Goal: Communication & Community: Ask a question

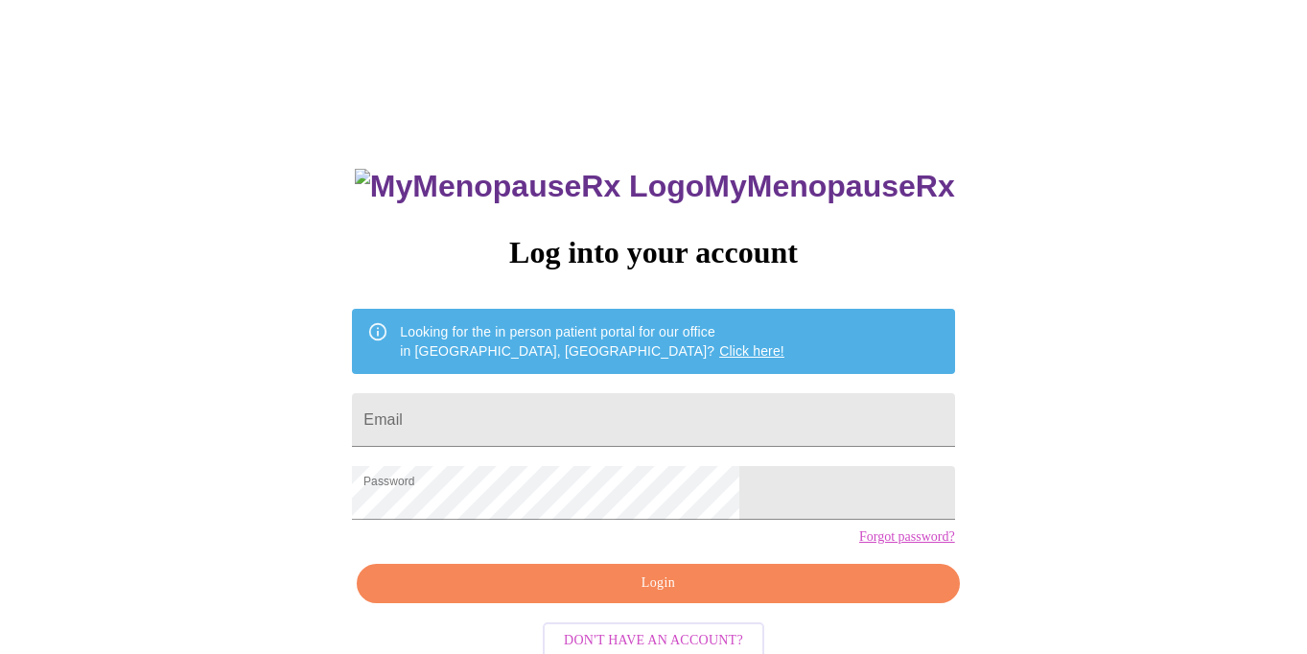
scroll to position [46, 0]
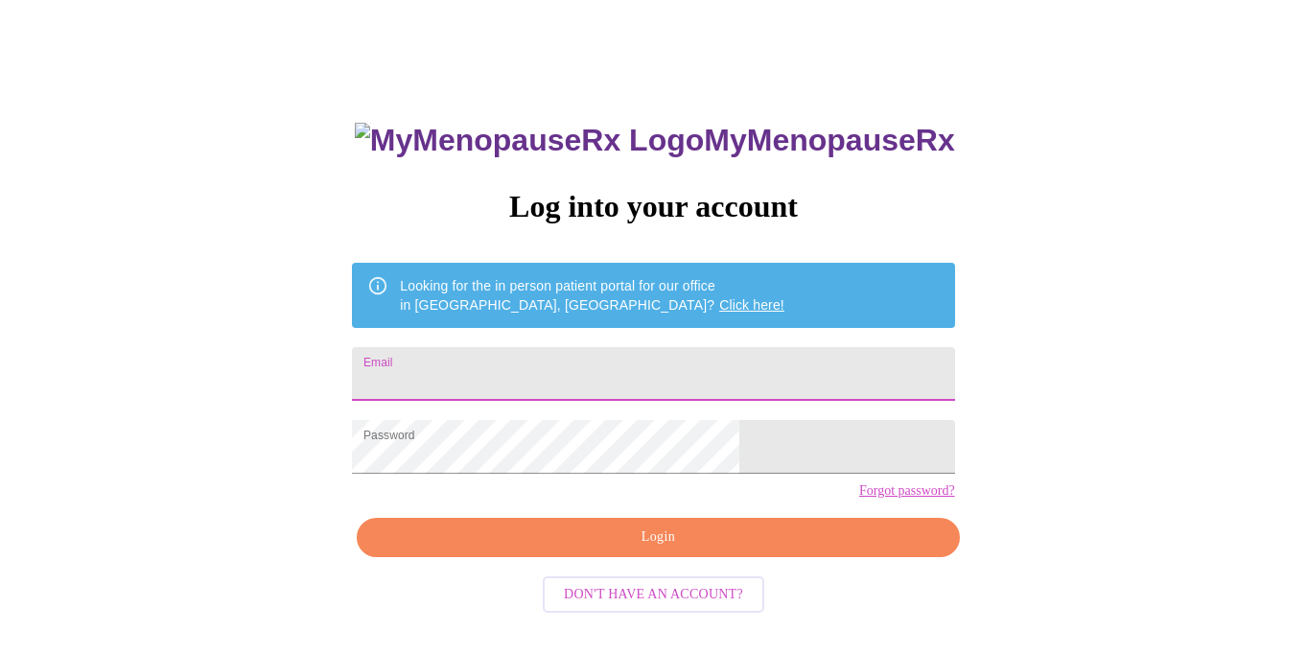
click at [572, 353] on input "Email" at bounding box center [653, 374] width 602 height 54
type input "[EMAIL_ADDRESS][PERSON_NAME][PERSON_NAME][DOMAIN_NAME]"
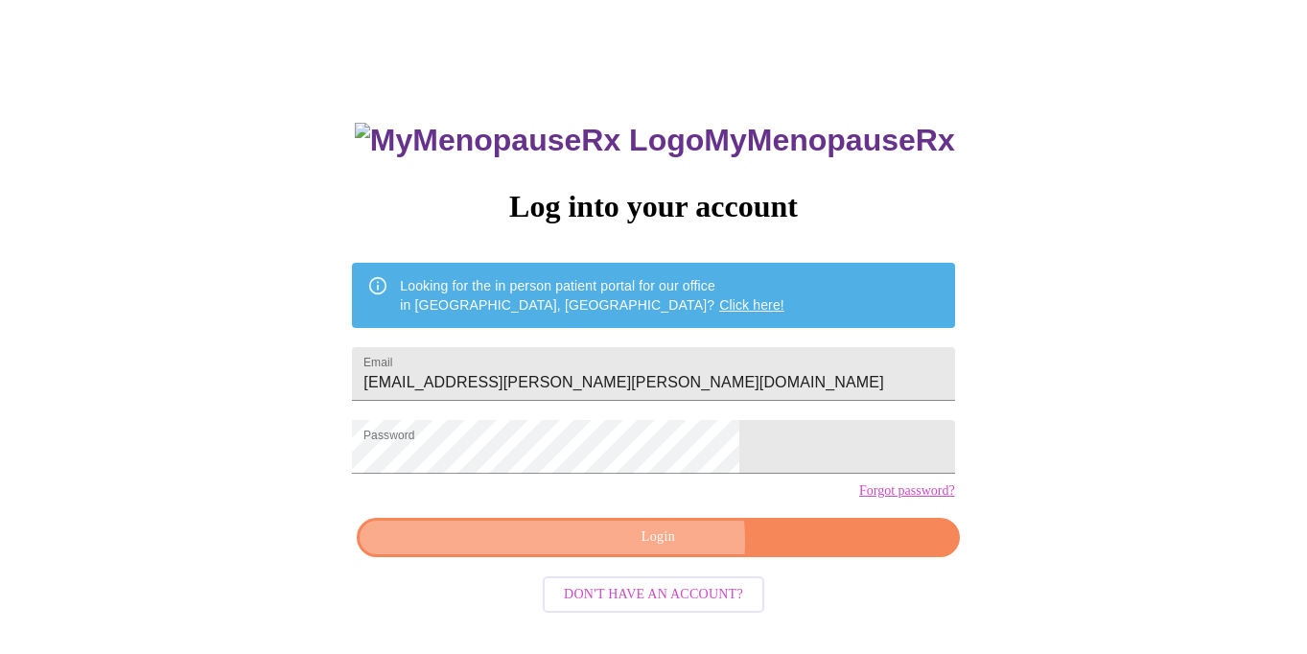
click at [645, 550] on span "Login" at bounding box center [658, 538] width 558 height 24
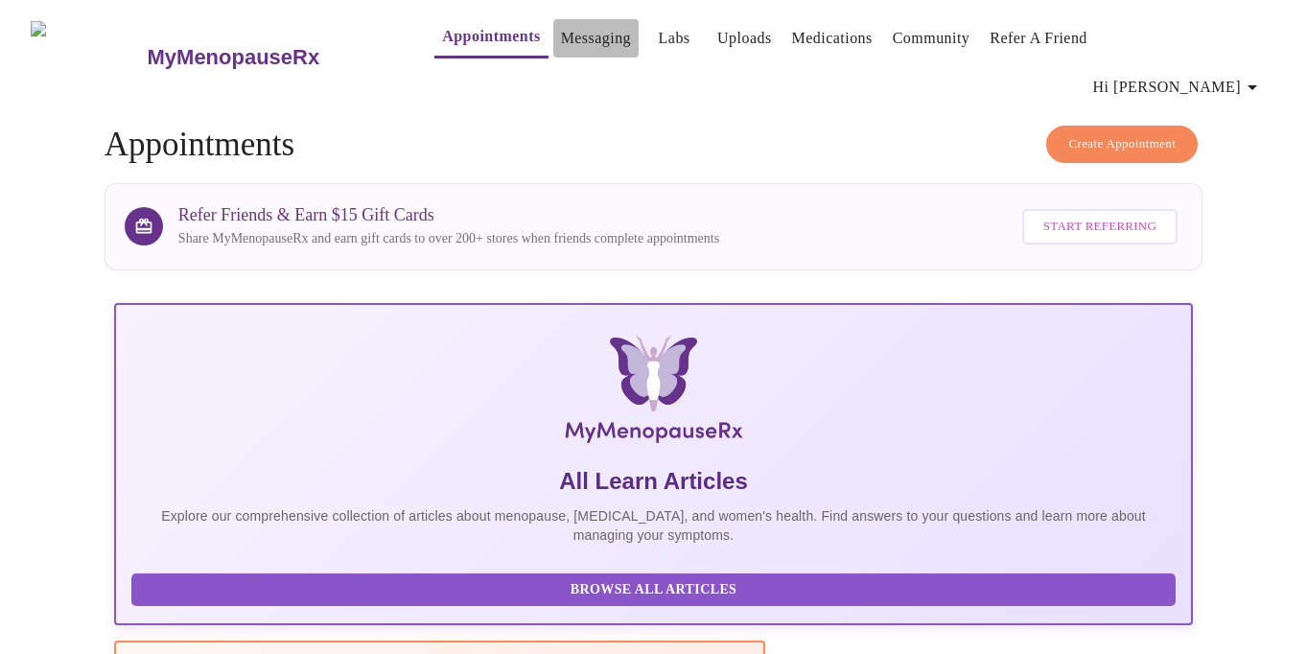
click at [561, 33] on link "Messaging" at bounding box center [596, 38] width 70 height 27
click at [575, 29] on link "Messaging" at bounding box center [596, 38] width 70 height 27
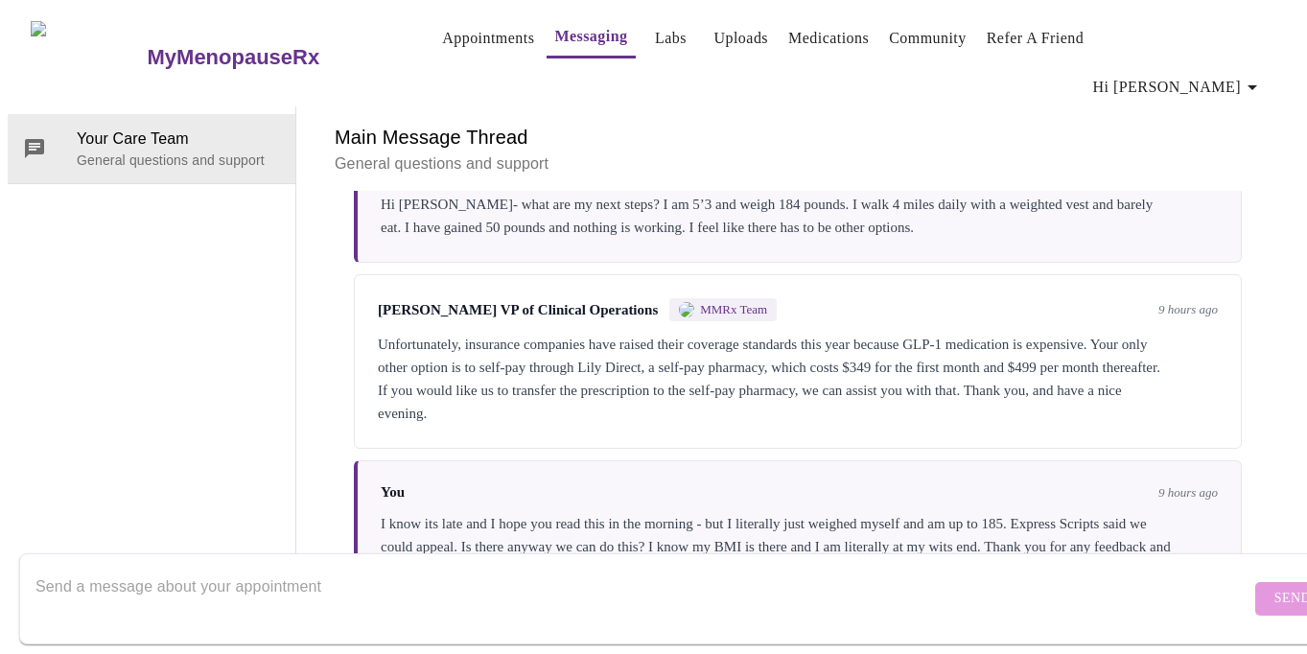
scroll to position [2747, 0]
click at [237, 568] on textarea "Send a message about your appointment" at bounding box center [642, 598] width 1215 height 61
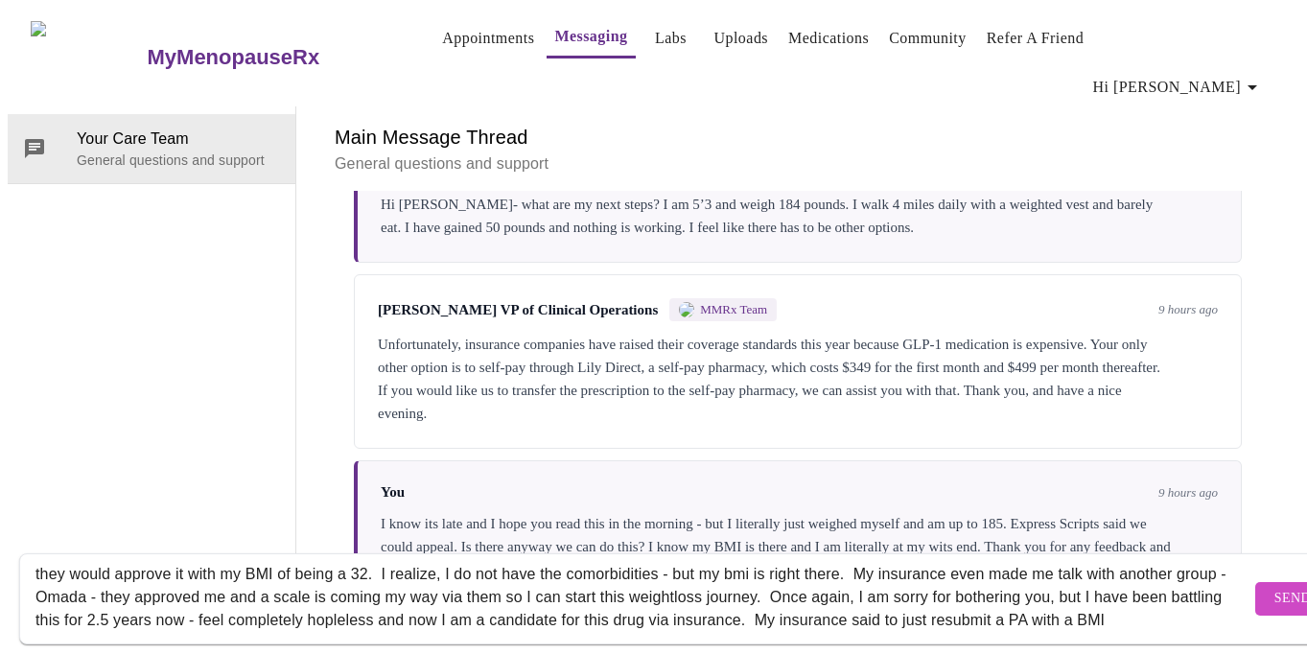
scroll to position [59, 0]
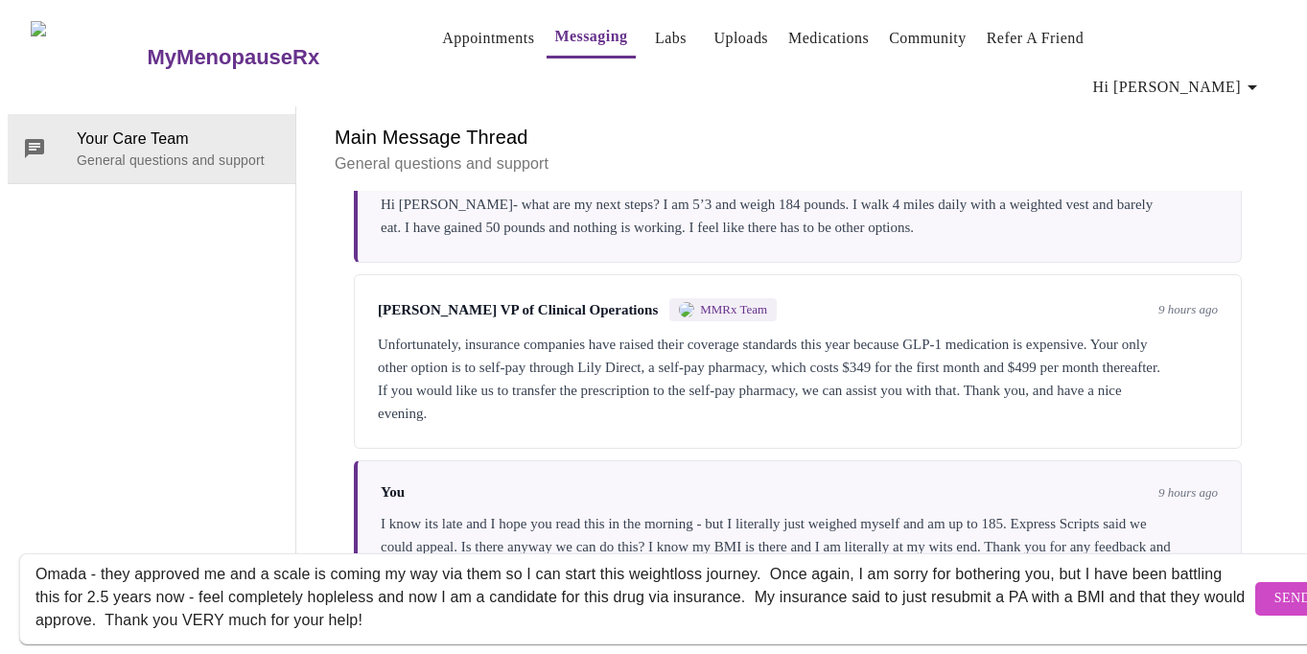
click at [386, 601] on textarea "Hi [PERSON_NAME], I am SO sorry for reaching out - but I barely slept last nigh…" at bounding box center [642, 598] width 1215 height 61
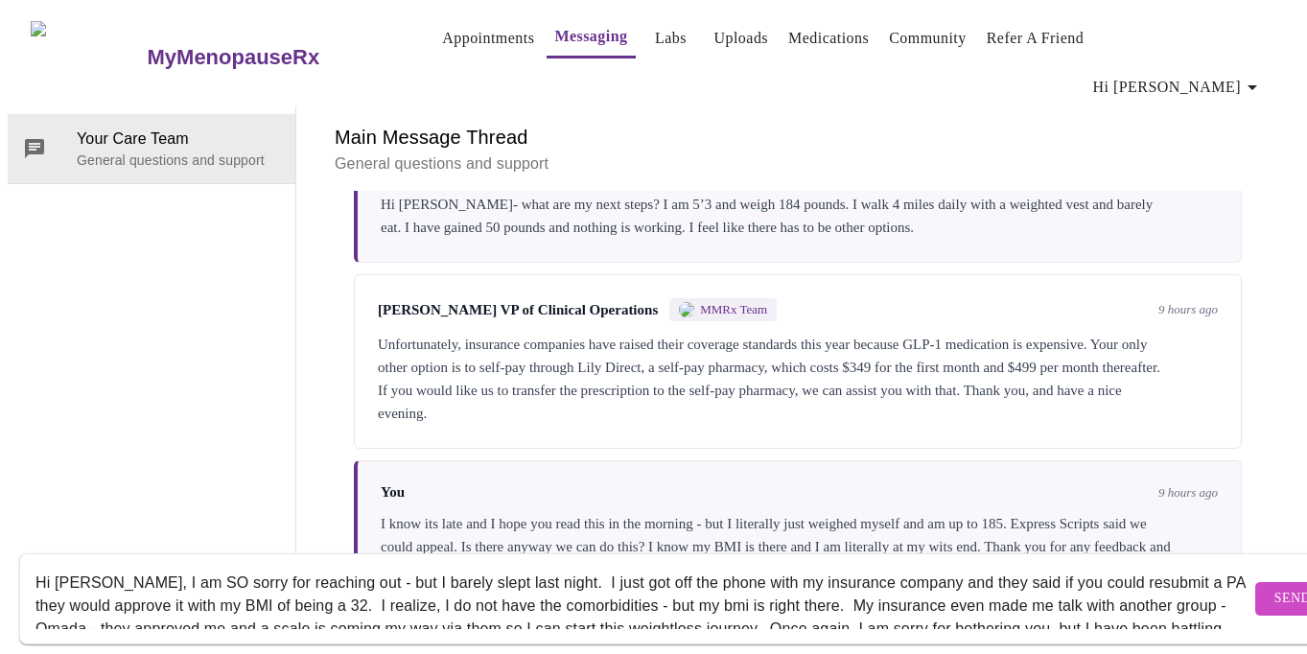
scroll to position [2, 0]
click at [328, 571] on textarea "Hi [PERSON_NAME], I am SO sorry for reaching out - but I barely slept last nigh…" at bounding box center [642, 598] width 1215 height 61
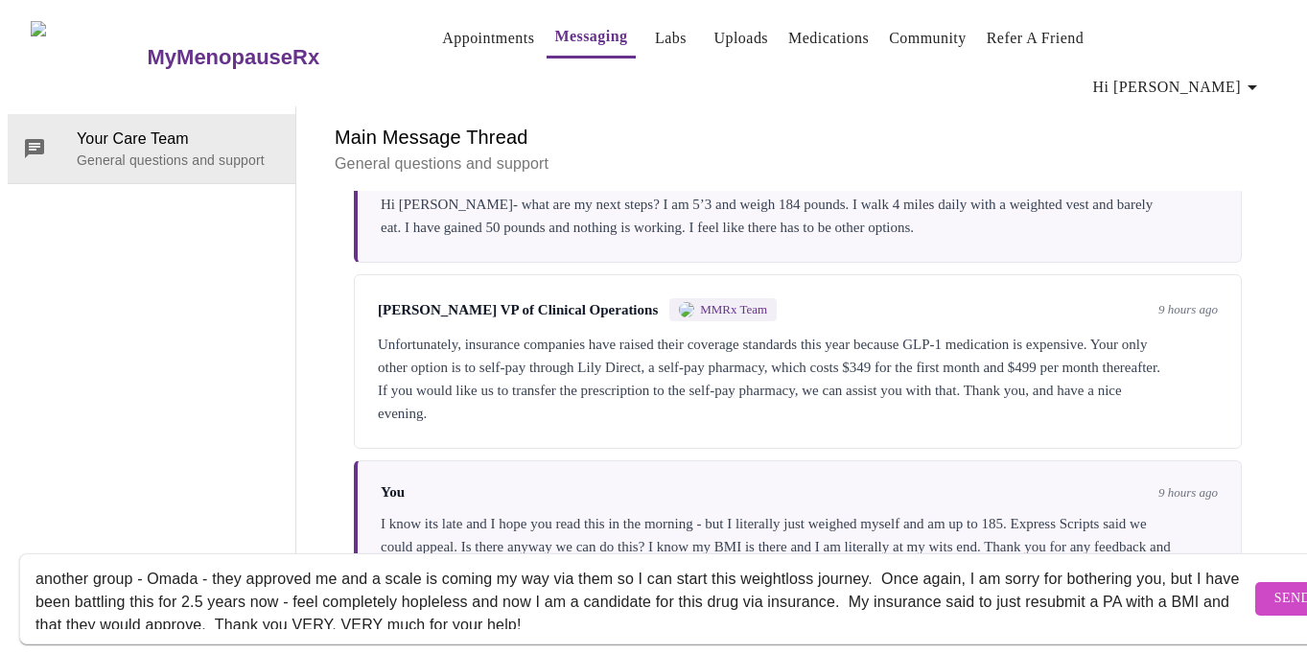
scroll to position [55, 0]
click at [540, 584] on textarea "Hi [PERSON_NAME], I am SO sorry for reaching out AGAIN - but I barely slept las…" at bounding box center [642, 598] width 1215 height 61
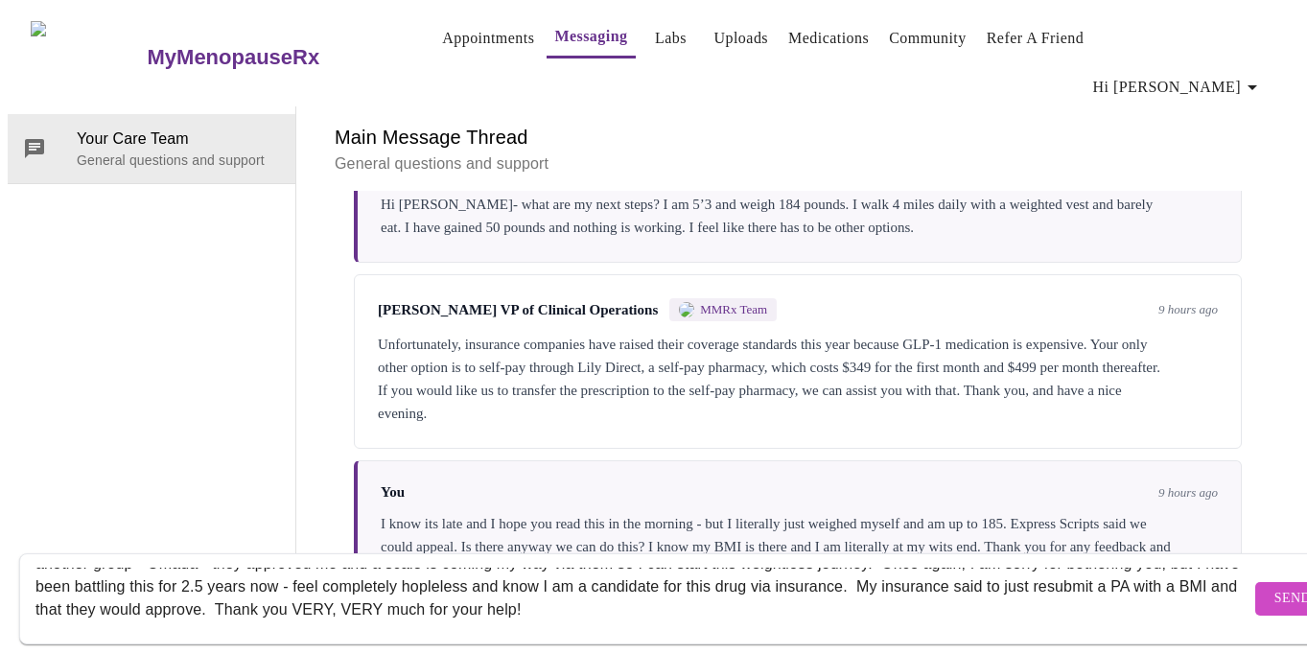
type textarea "Hi [PERSON_NAME], I am SO sorry for reaching out AGAIN - but I barely slept las…"
click at [1255, 592] on button "Send" at bounding box center [1292, 599] width 75 height 34
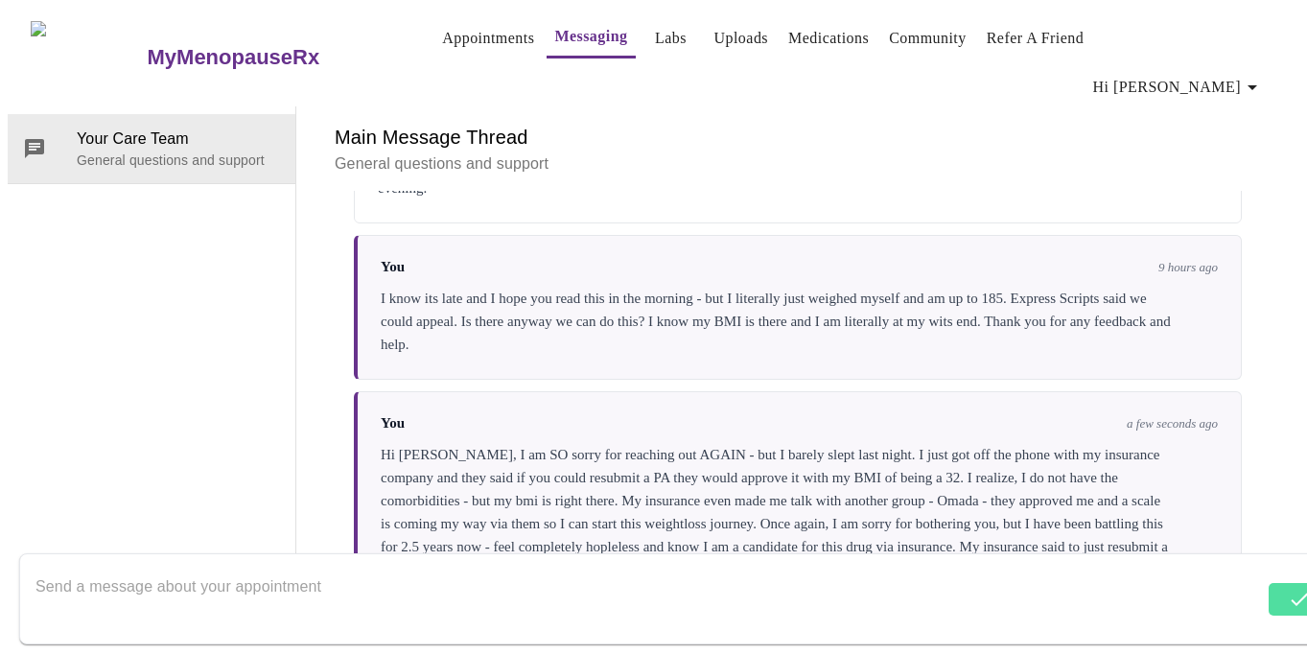
scroll to position [3001, 0]
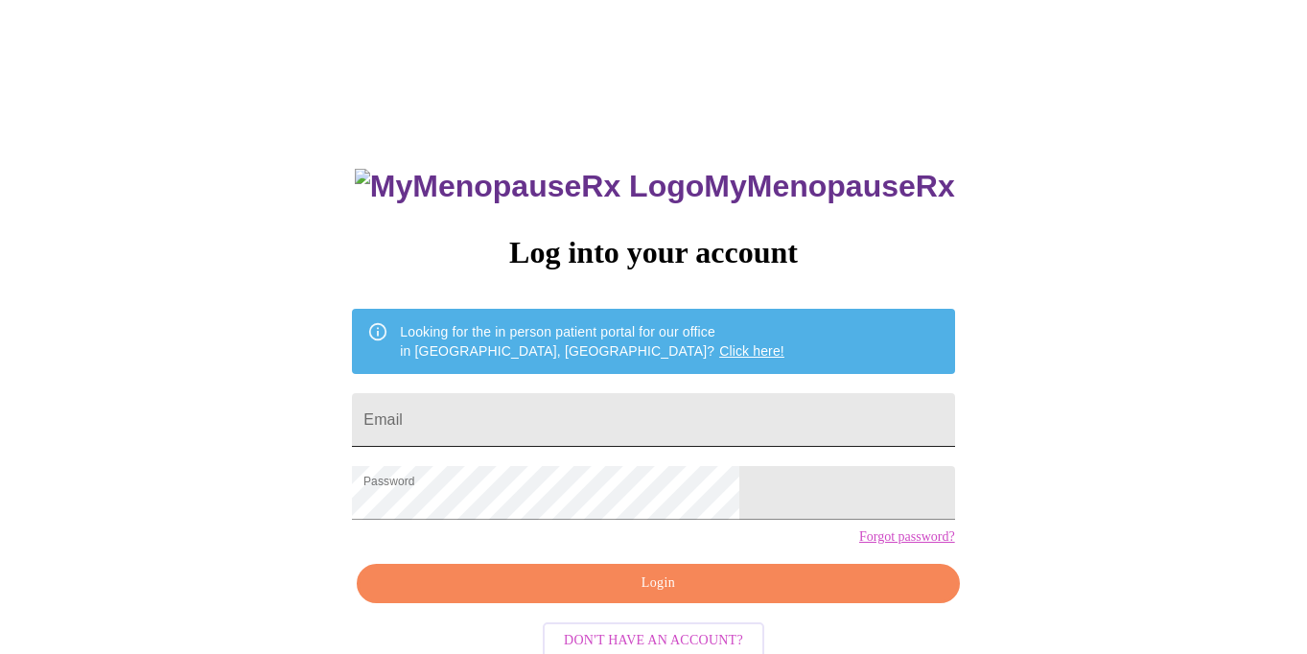
click at [506, 405] on input "Email" at bounding box center [653, 420] width 602 height 54
type input "[EMAIL_ADDRESS][PERSON_NAME][PERSON_NAME][DOMAIN_NAME]"
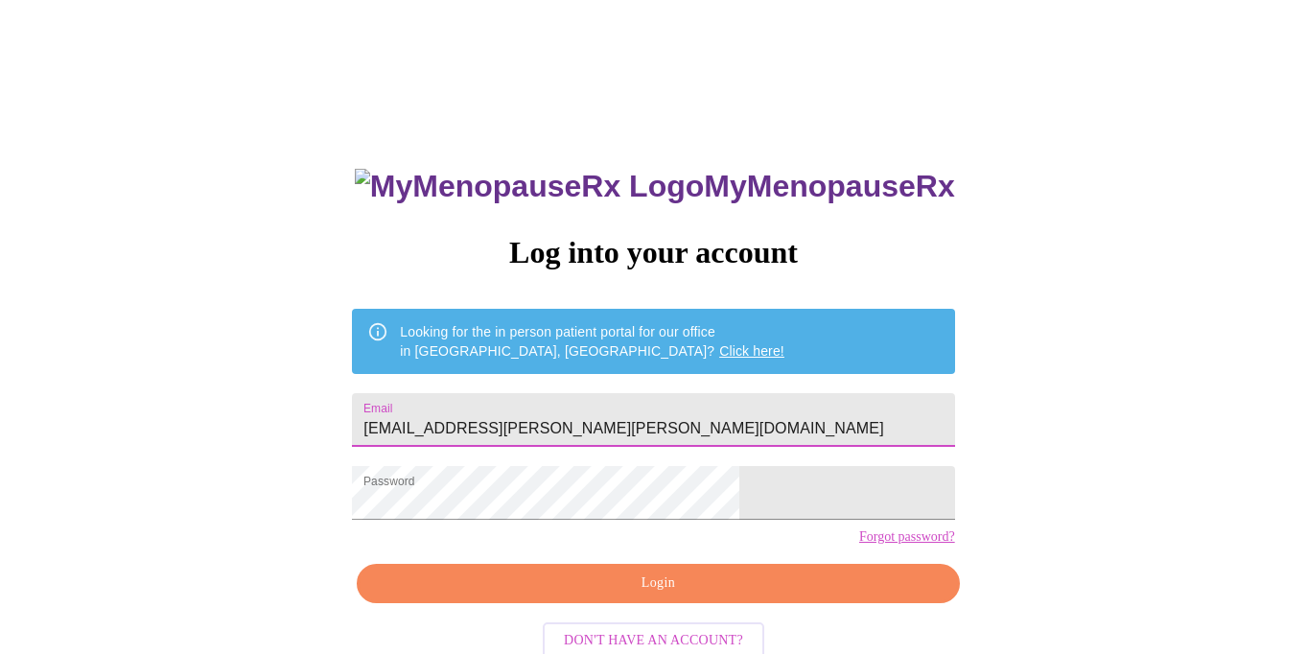
click at [586, 596] on span "Login" at bounding box center [658, 584] width 558 height 24
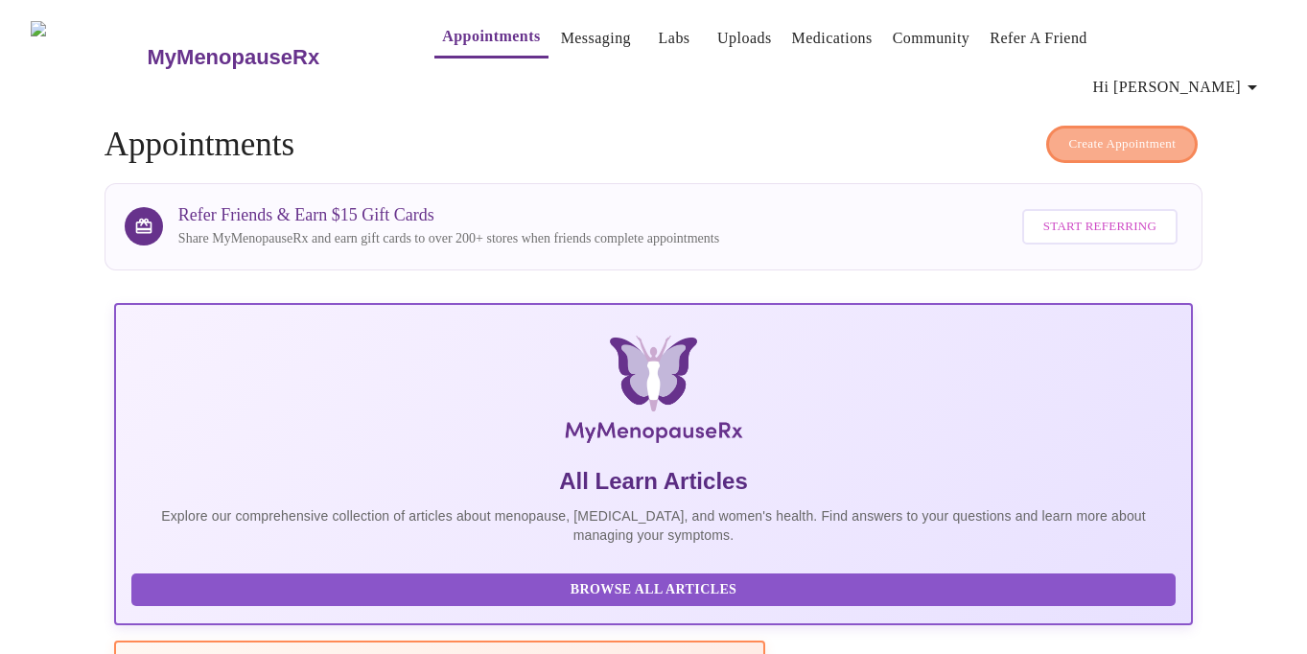
click at [1102, 133] on span "Create Appointment" at bounding box center [1121, 144] width 107 height 22
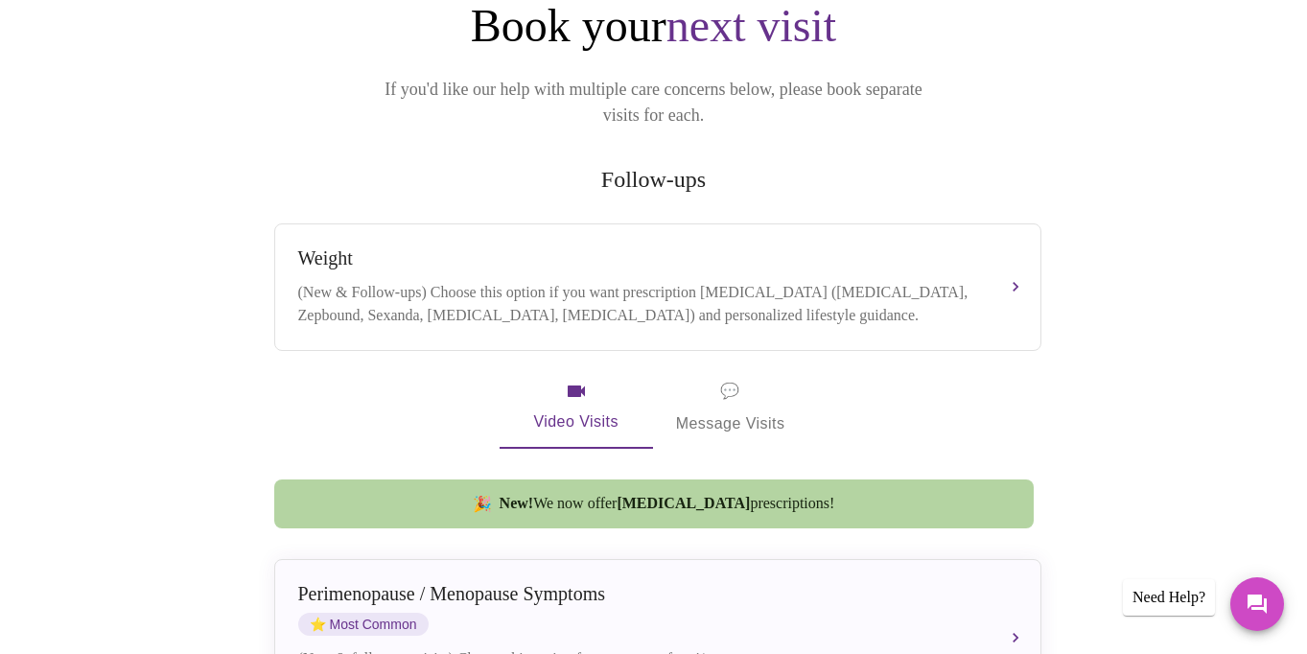
scroll to position [252, 0]
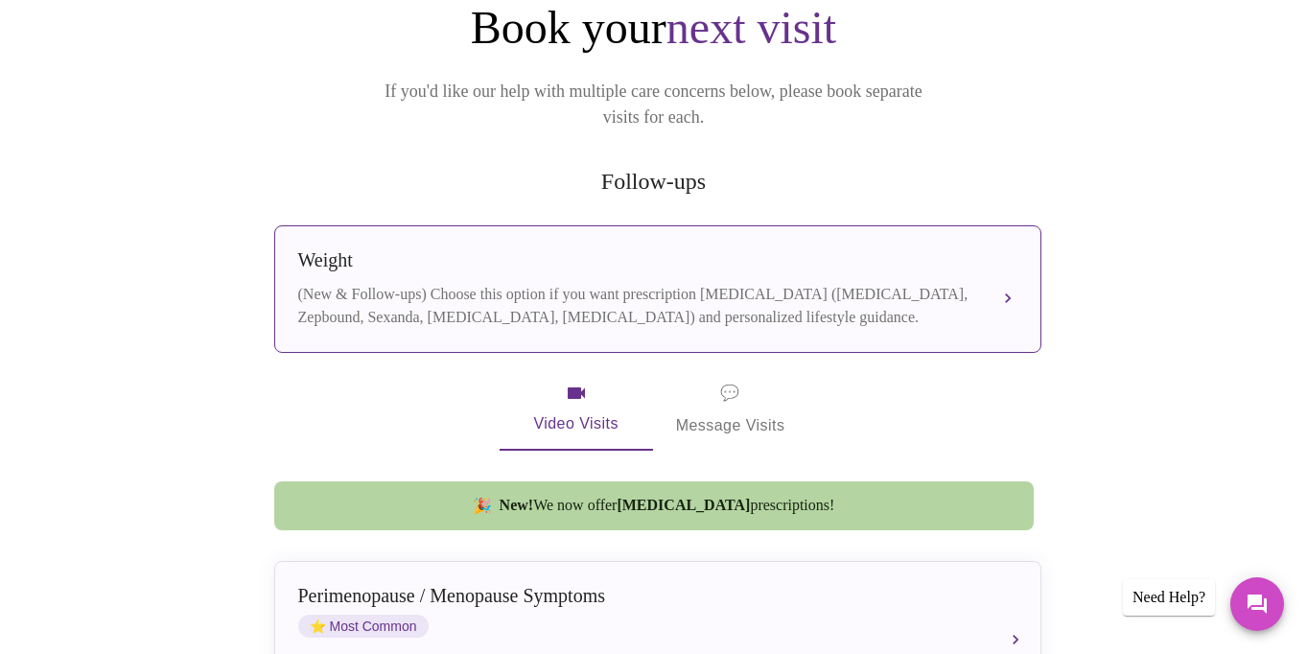
click at [894, 283] on div "(New & Follow-ups) Choose this option if you want prescription weight managemen…" at bounding box center [638, 306] width 681 height 46
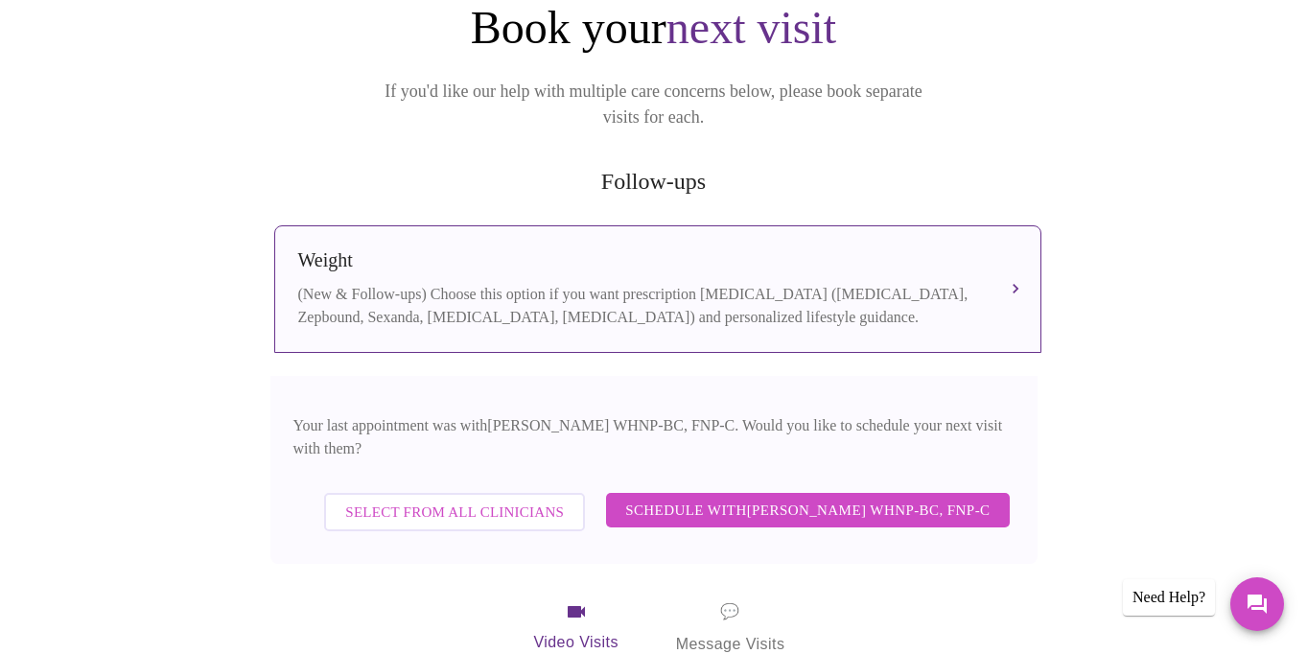
click at [489, 500] on span "Select from All Clinicians" at bounding box center [454, 512] width 219 height 25
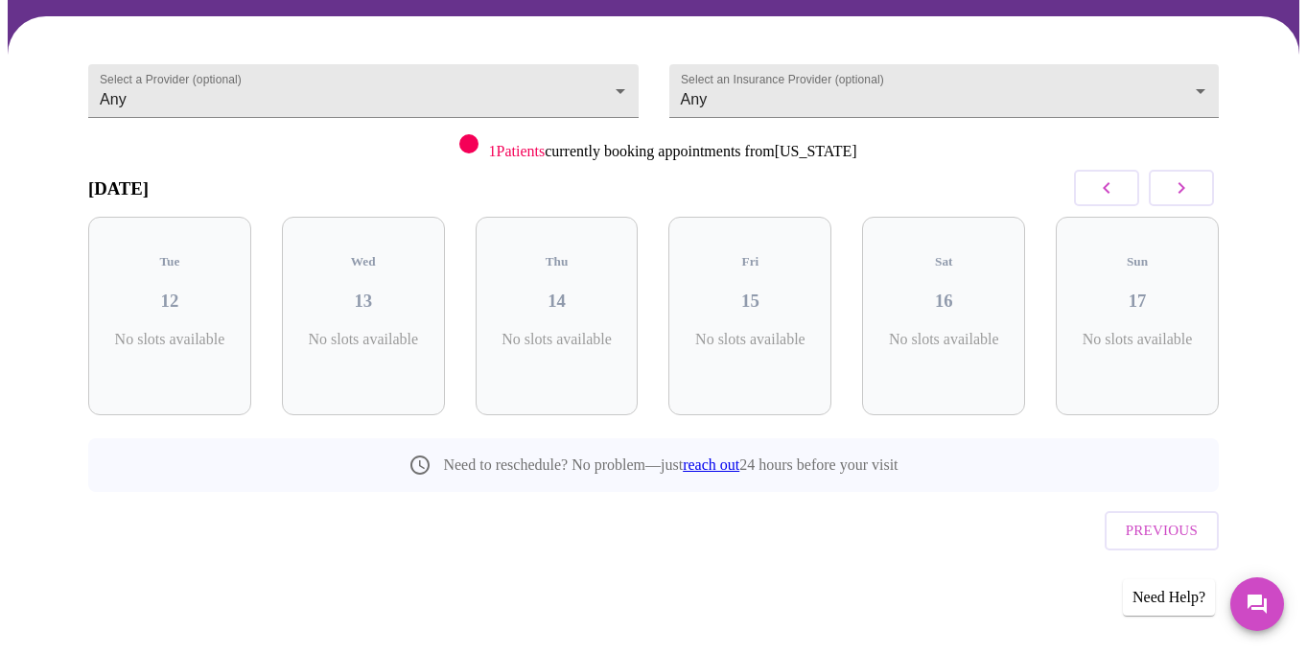
scroll to position [100, 0]
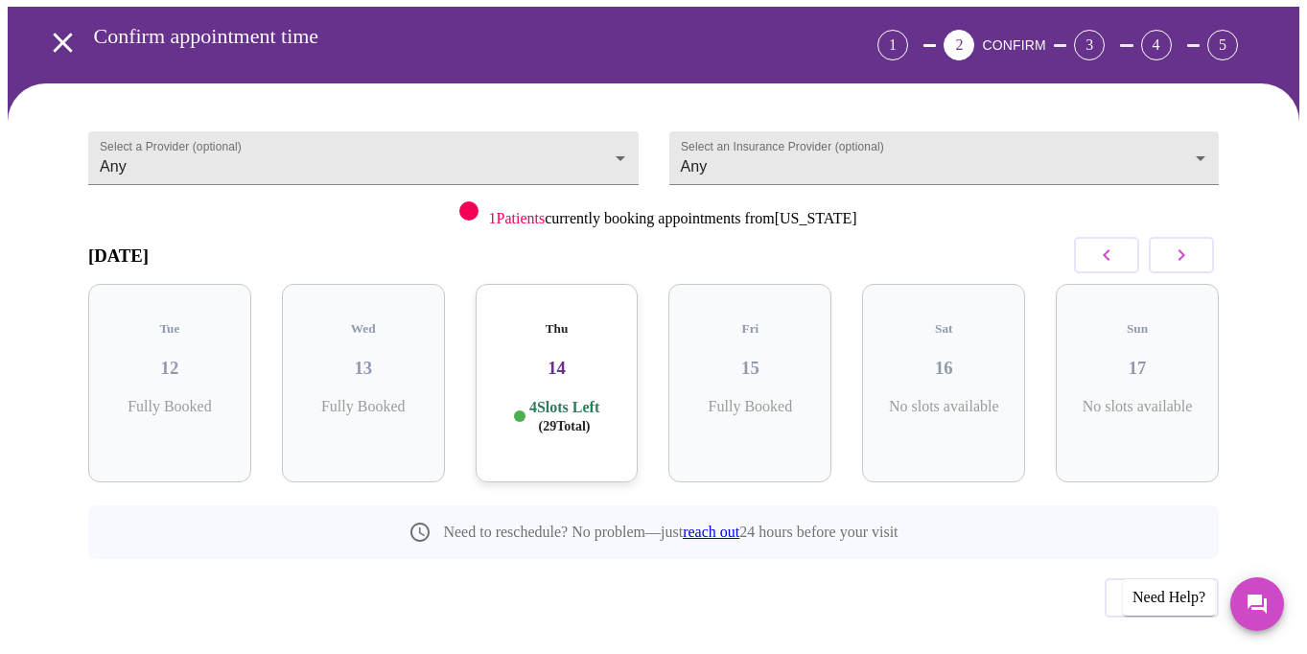
click at [576, 419] on span "( 29 Total)" at bounding box center [565, 426] width 52 height 14
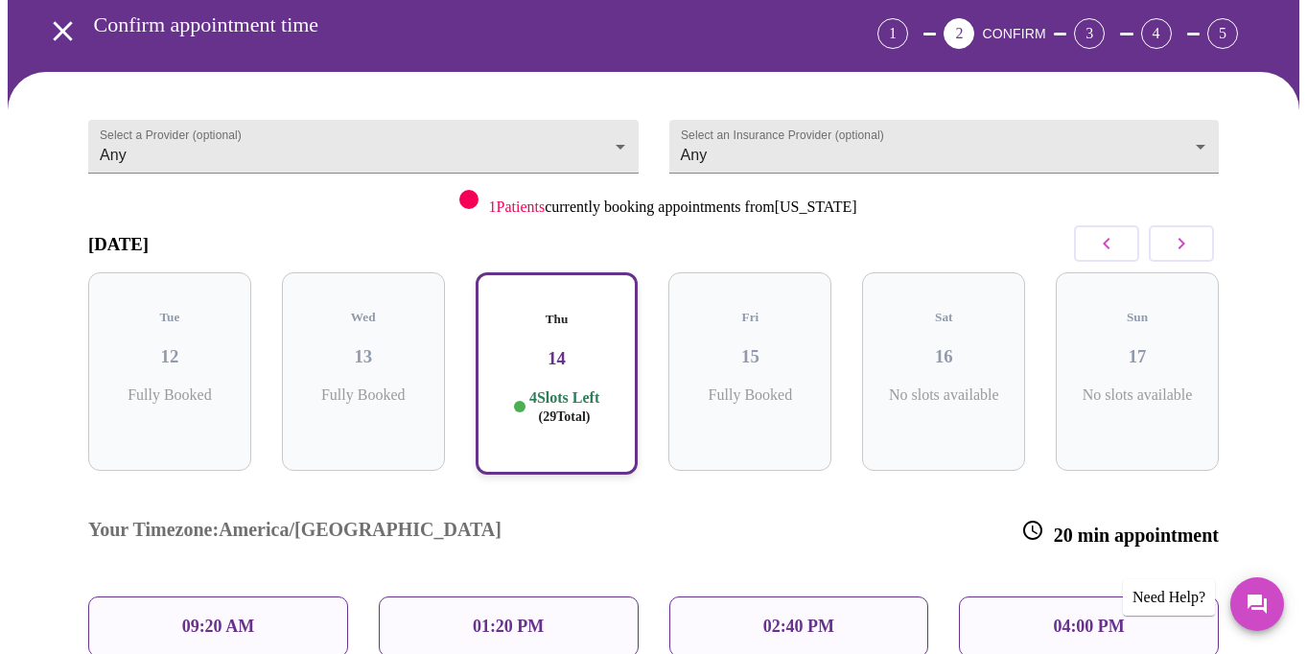
scroll to position [109, 0]
